Goal: Find specific page/section: Find specific page/section

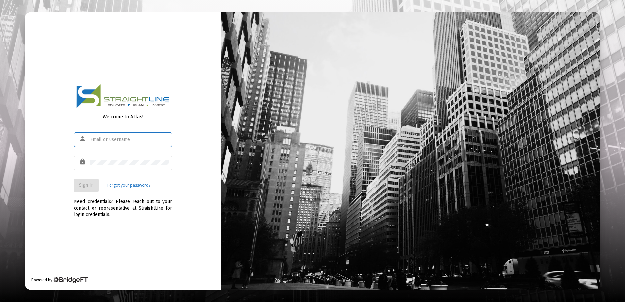
click at [104, 137] on input "text" at bounding box center [129, 139] width 78 height 5
click at [104, 138] on input "text" at bounding box center [129, 139] width 78 height 5
click at [117, 148] on div "person" at bounding box center [123, 142] width 98 height 21
click at [120, 144] on div at bounding box center [129, 139] width 78 height 16
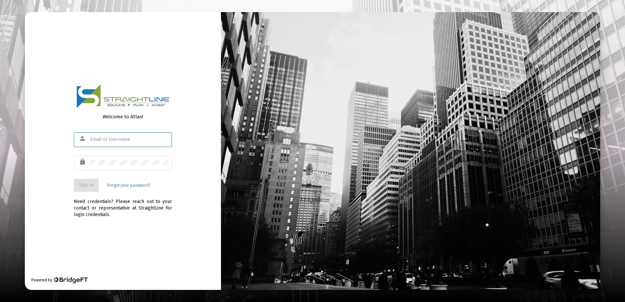
click at [126, 139] on input "text" at bounding box center [129, 139] width 78 height 5
click at [113, 139] on input "text" at bounding box center [129, 139] width 78 height 5
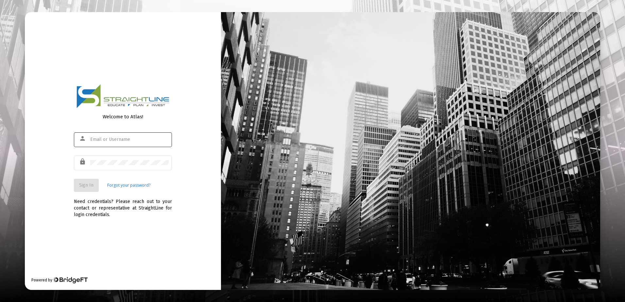
click at [132, 143] on div at bounding box center [129, 139] width 78 height 16
click at [136, 138] on input "text" at bounding box center [129, 139] width 78 height 5
type input "[EMAIL_ADDRESS][DOMAIN_NAME]"
click at [116, 159] on div at bounding box center [129, 163] width 78 height 16
click at [95, 184] on button "Sign In" at bounding box center [86, 185] width 25 height 13
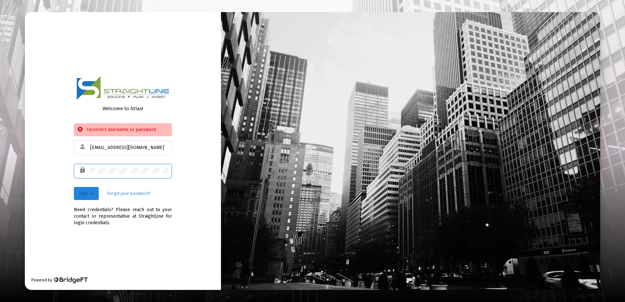
click at [86, 193] on span "Sign In" at bounding box center [86, 194] width 14 height 6
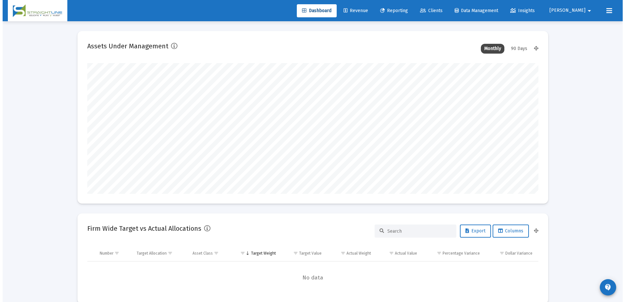
scroll to position [131, 243]
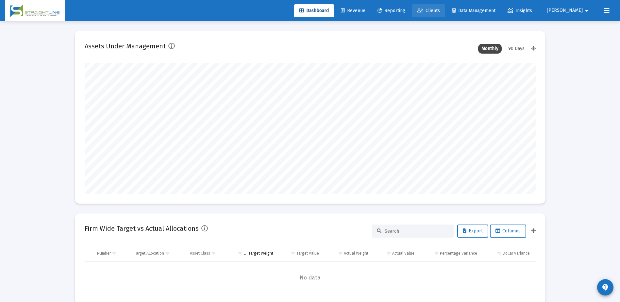
click at [440, 11] on span "Clients" at bounding box center [428, 11] width 23 height 6
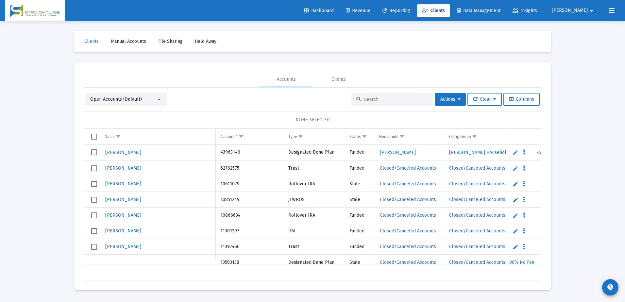
click at [393, 101] on input at bounding box center [396, 100] width 64 height 6
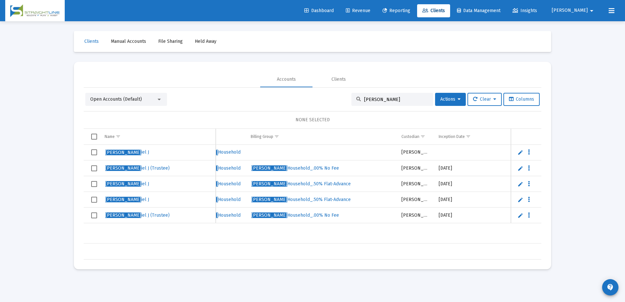
scroll to position [0, 182]
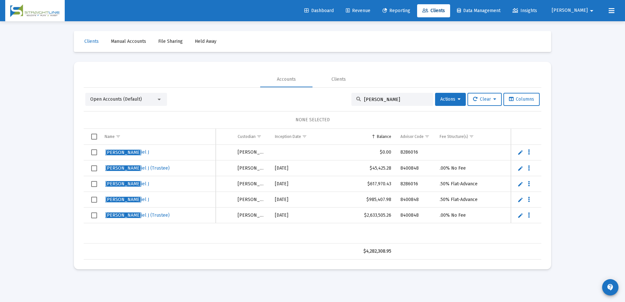
type input "[PERSON_NAME]"
